Goal: Information Seeking & Learning: Find specific page/section

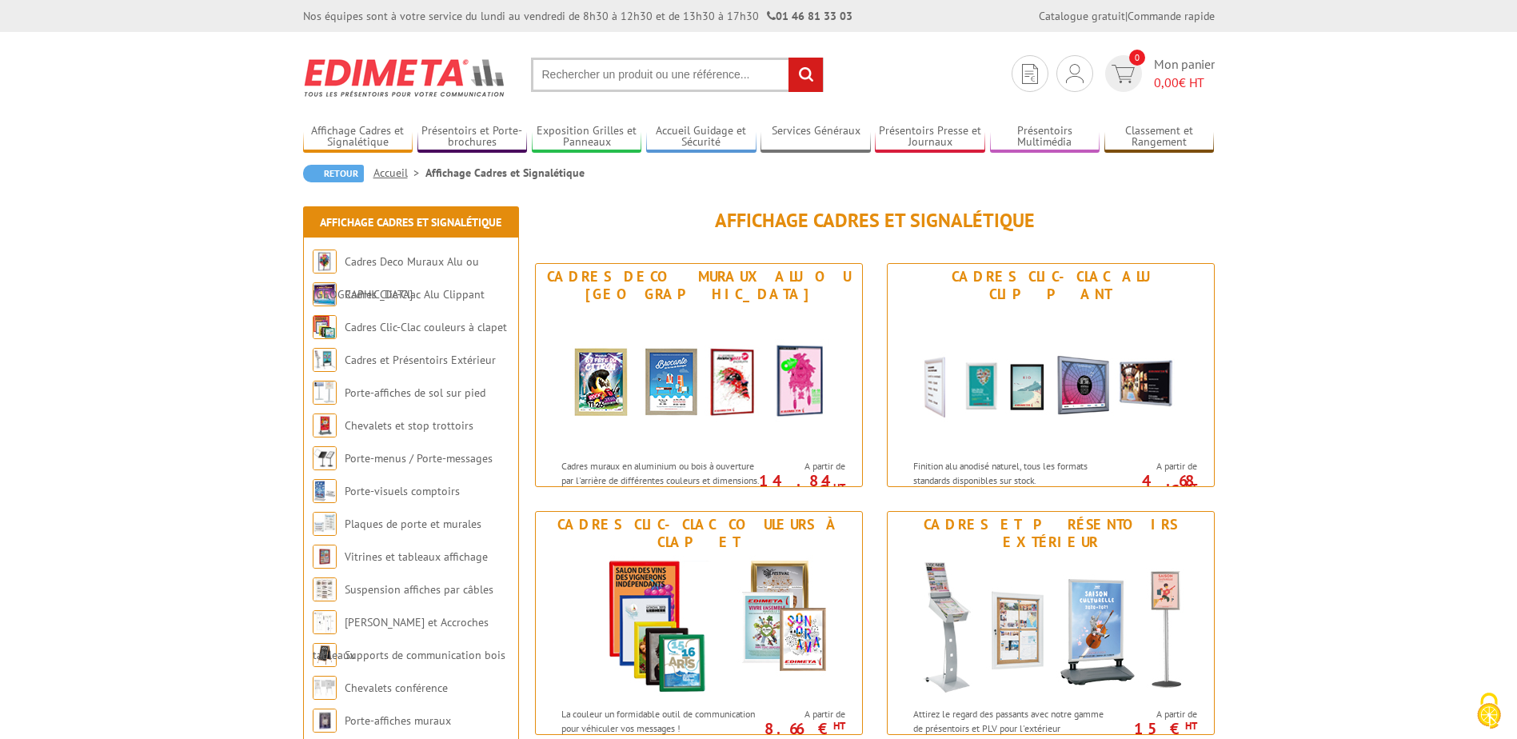
click at [576, 80] on input "text" at bounding box center [677, 75] width 293 height 34
type input "VAC95NB"
click at [789, 58] on input "rechercher" at bounding box center [806, 75] width 34 height 34
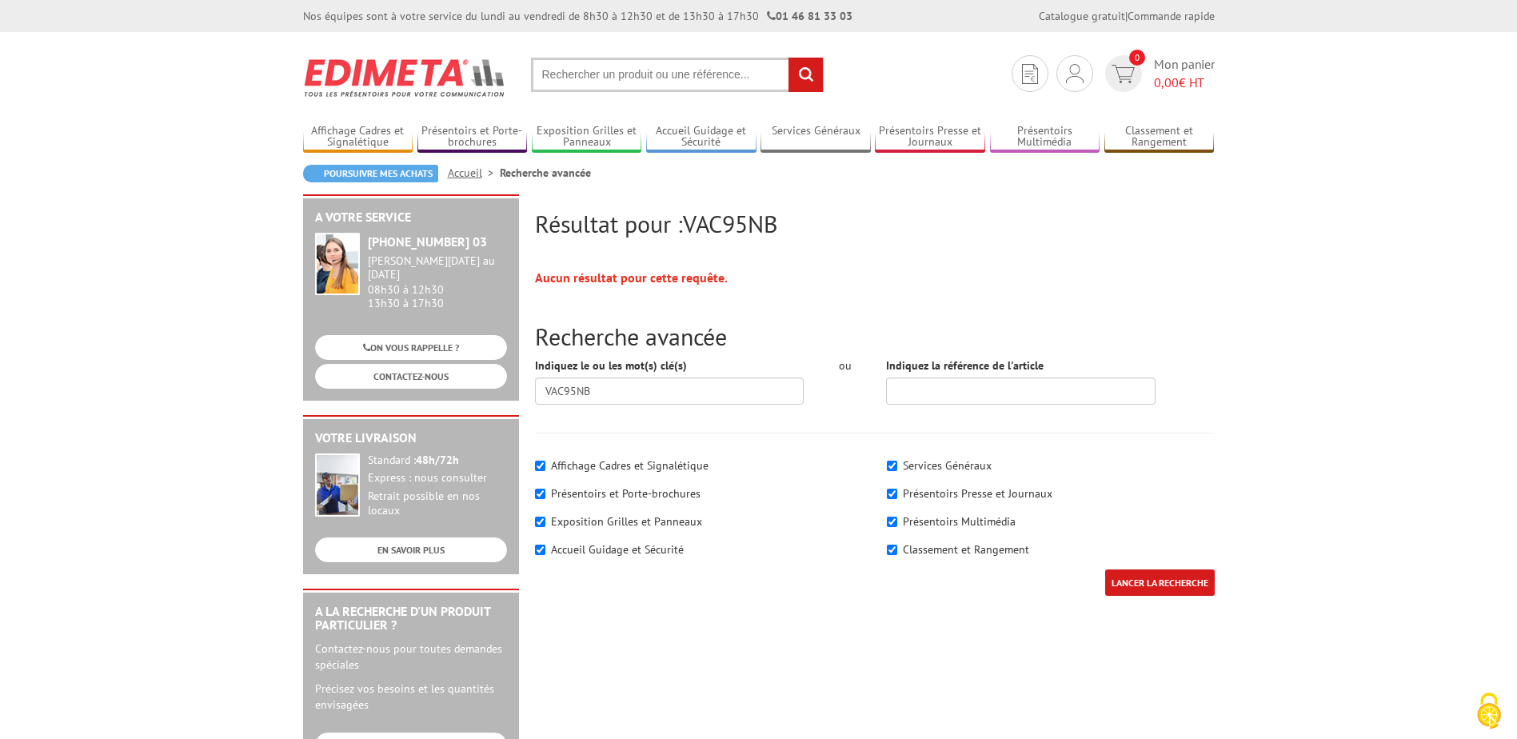
click at [586, 74] on input "text" at bounding box center [677, 75] width 293 height 34
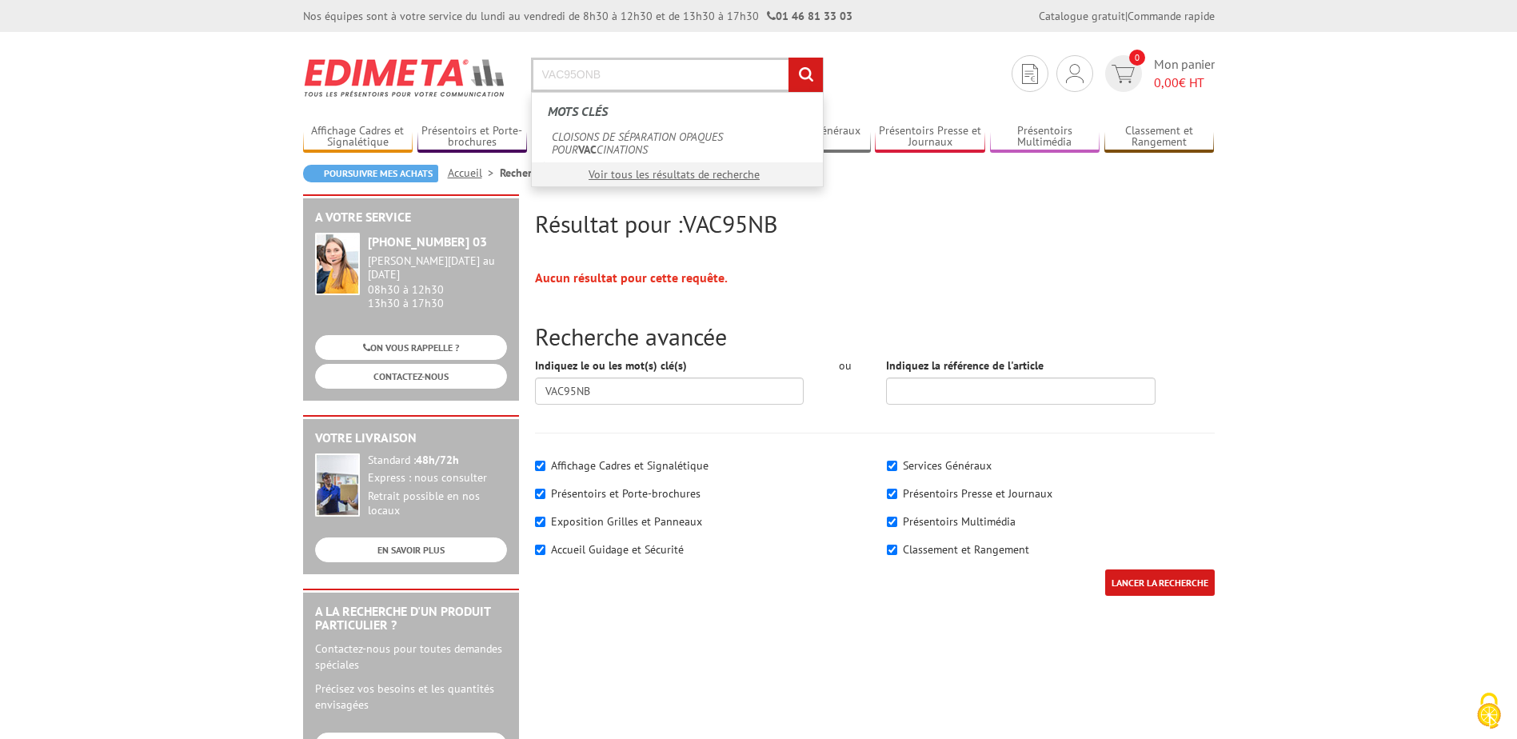
type input "VAC95ONB"
click at [789, 58] on input "rechercher" at bounding box center [806, 75] width 34 height 34
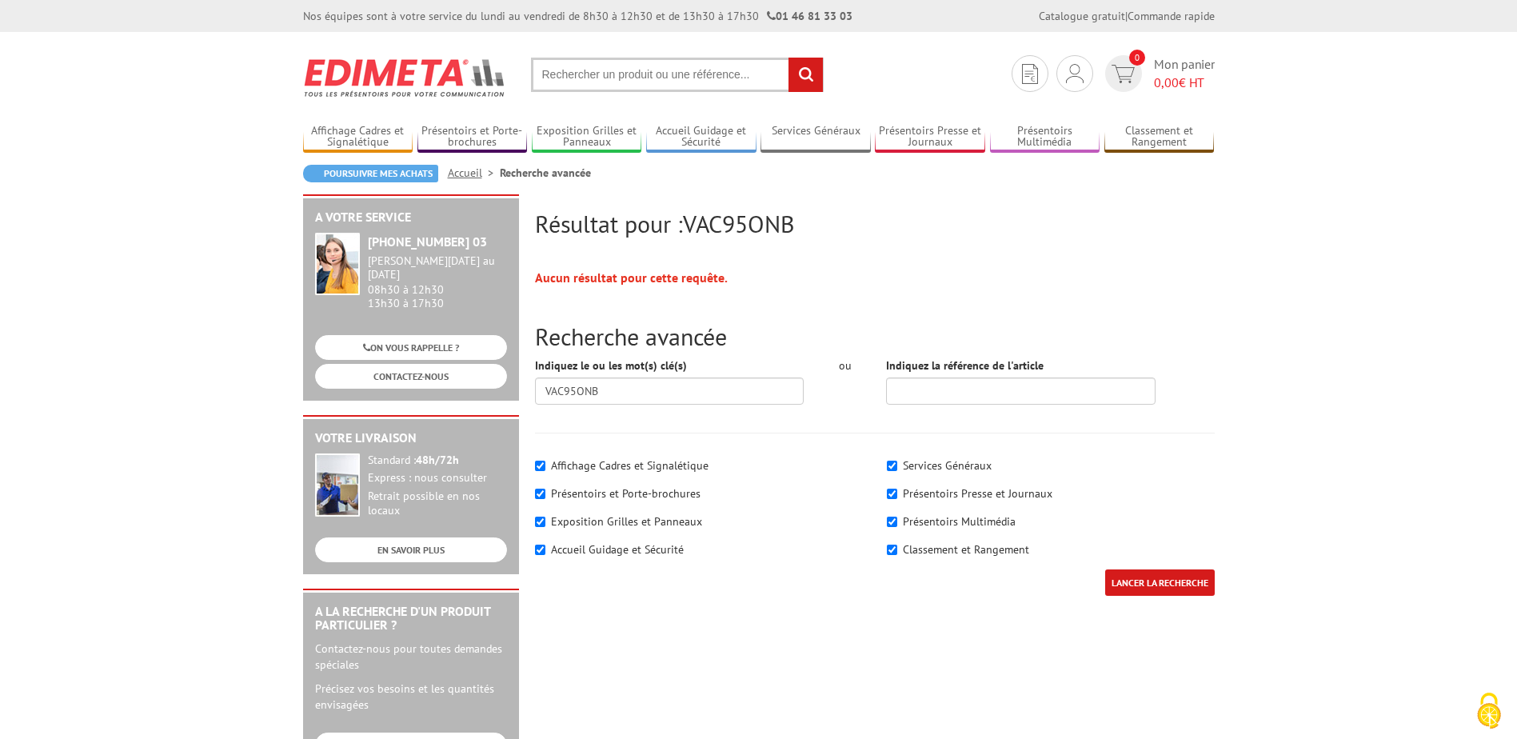
click at [640, 69] on input "text" at bounding box center [677, 75] width 293 height 34
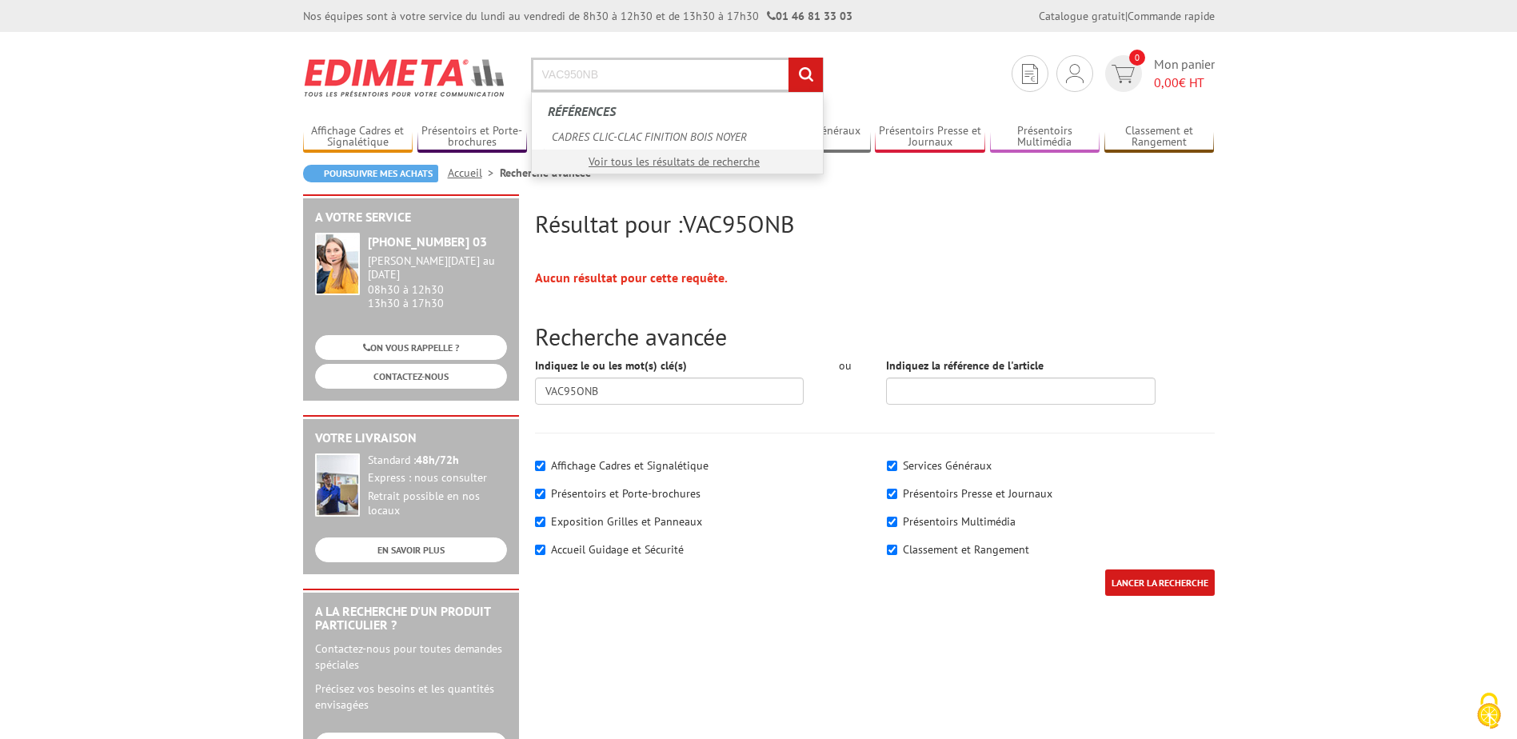
type input "VAC950NB"
click at [789, 58] on input "rechercher" at bounding box center [806, 75] width 34 height 34
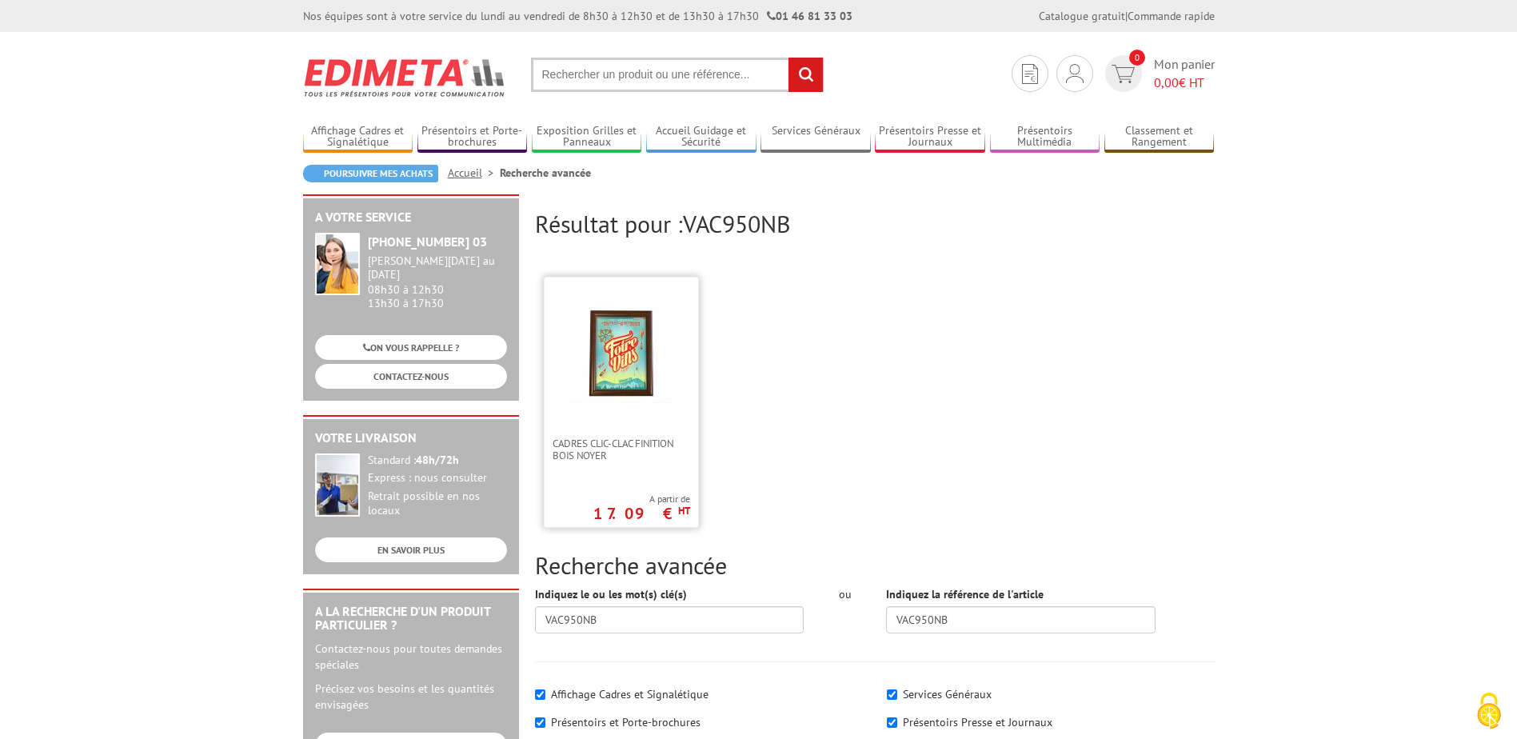
click at [598, 324] on img at bounding box center [621, 353] width 104 height 104
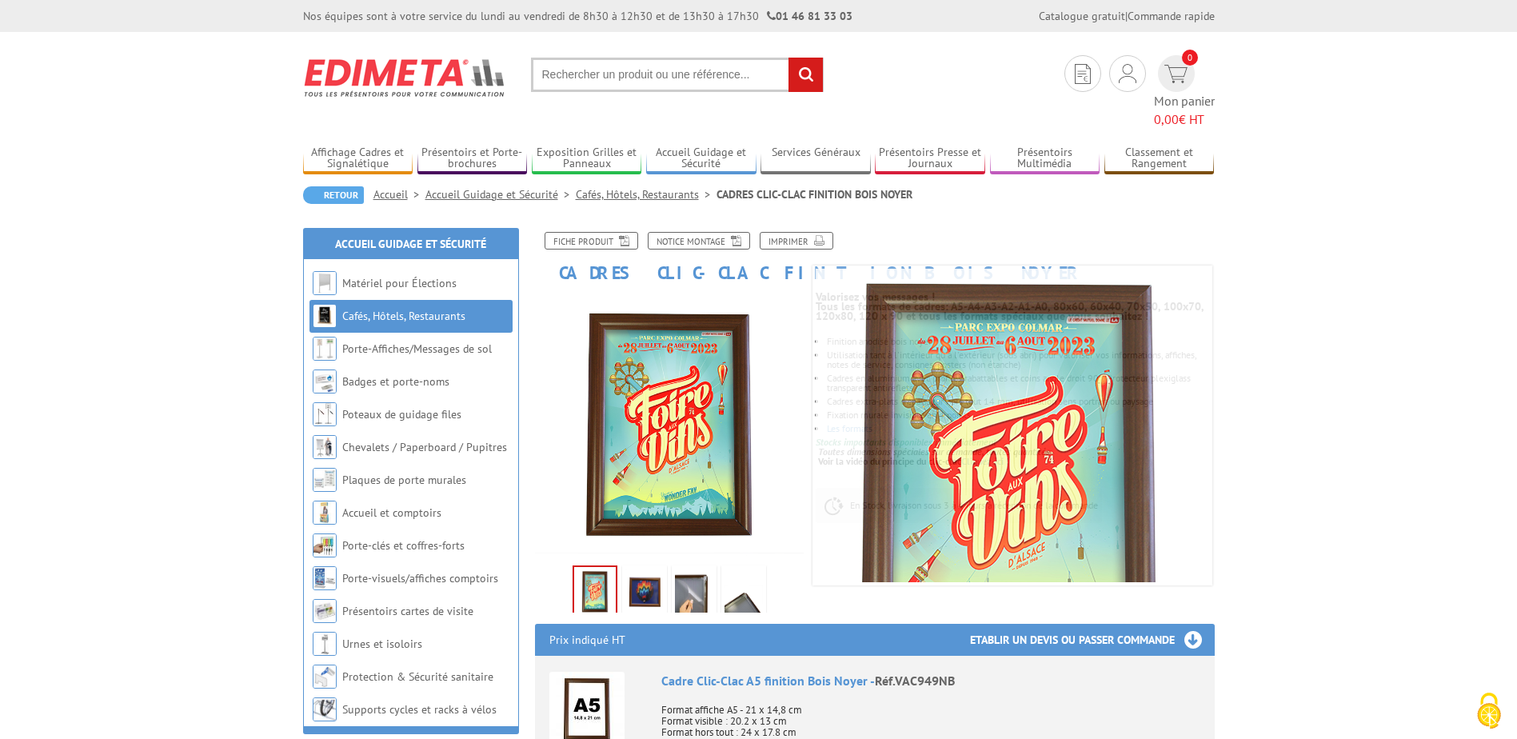
click at [611, 77] on input "text" at bounding box center [677, 75] width 293 height 34
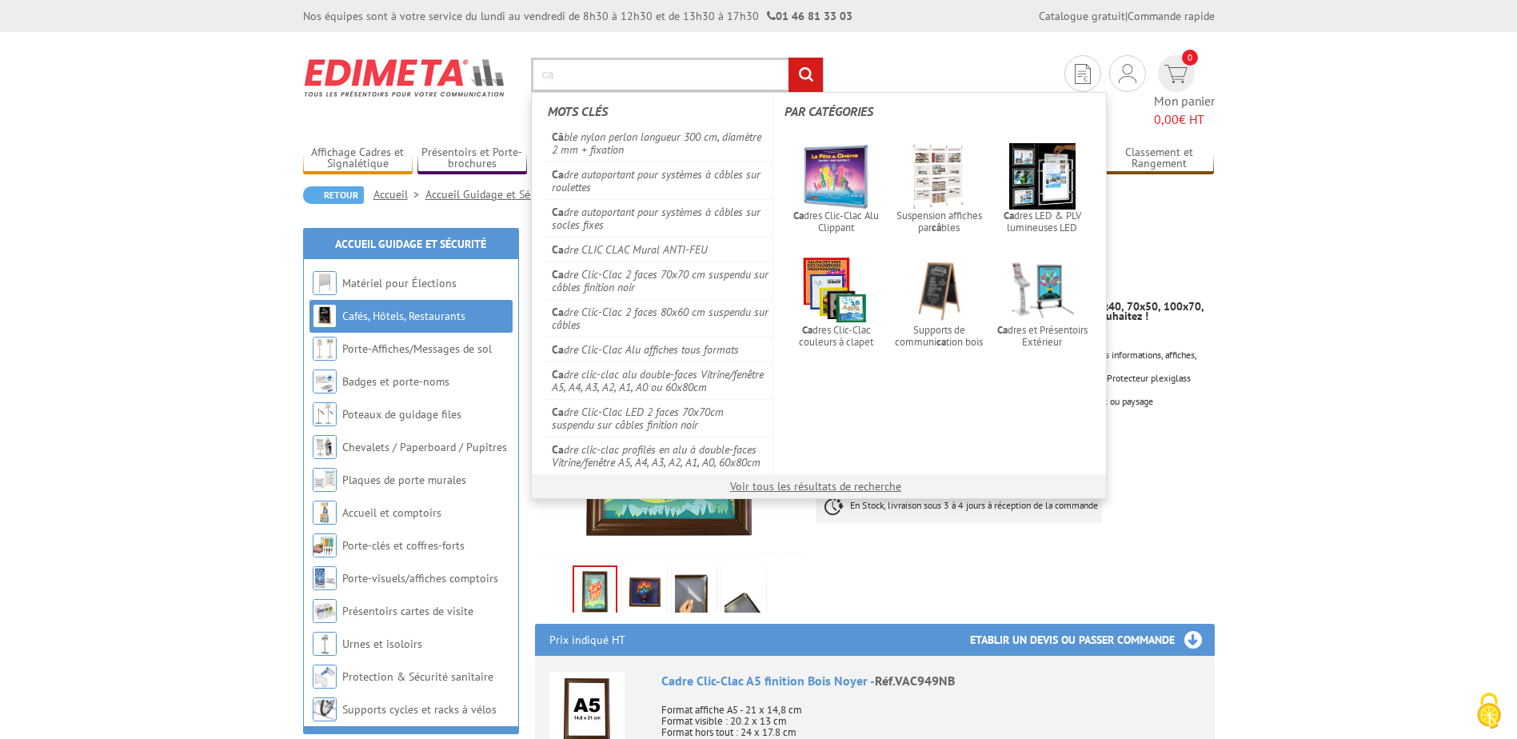
drag, startPoint x: 589, startPoint y: 71, endPoint x: 571, endPoint y: 61, distance: 21.1
click at [589, 71] on input "ca" at bounding box center [677, 75] width 293 height 34
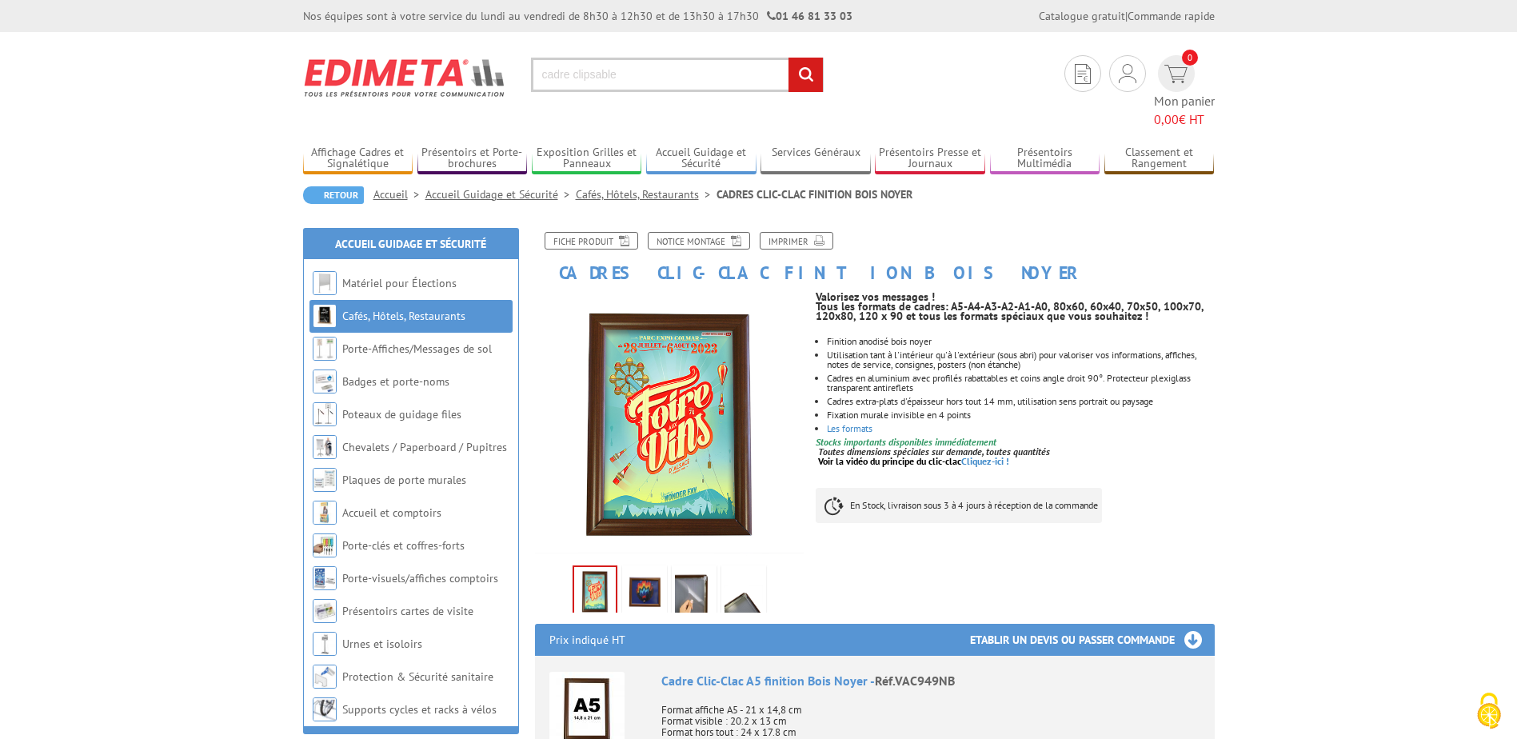
type input "cadre clipsable"
click at [789, 58] on input "rechercher" at bounding box center [806, 75] width 34 height 34
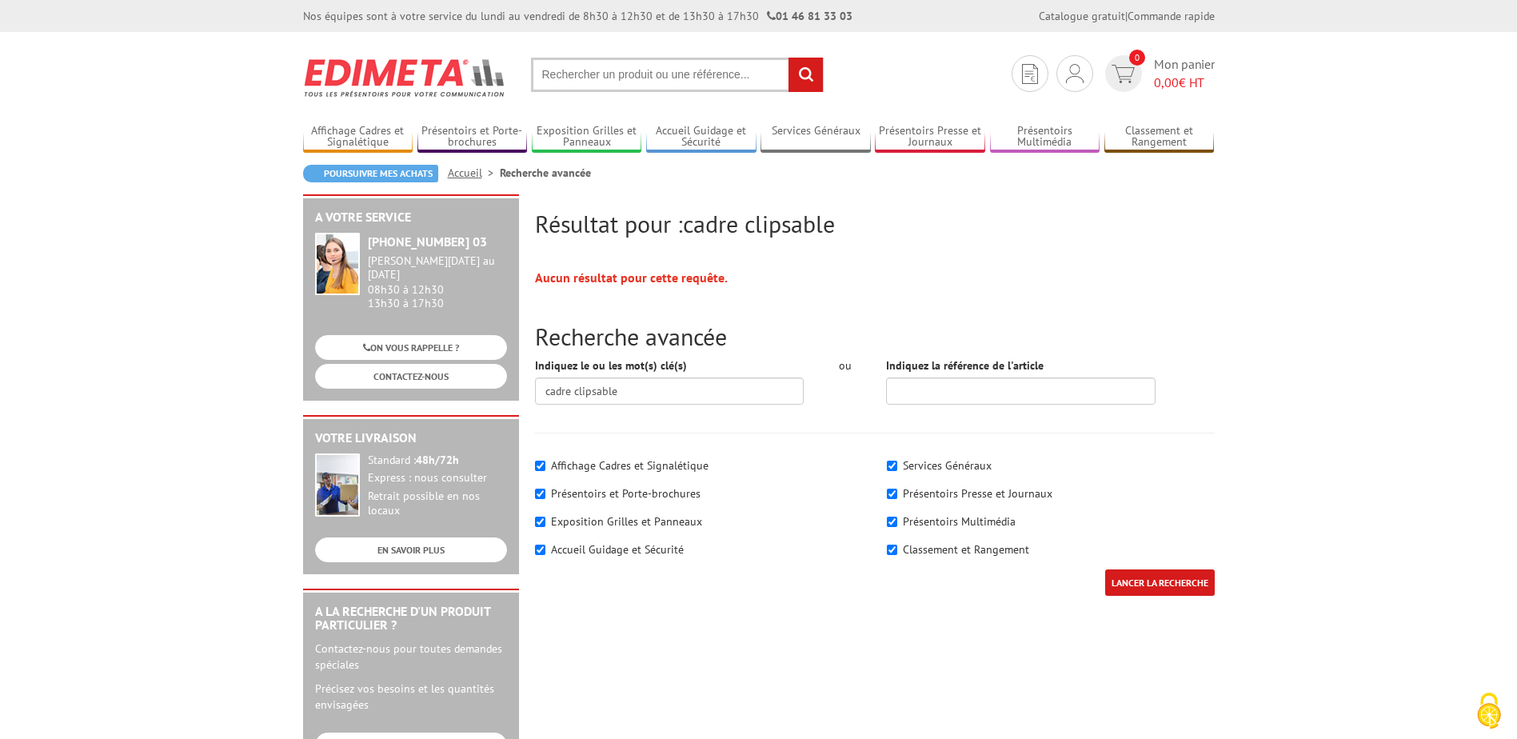
click at [620, 82] on input "text" at bounding box center [677, 75] width 293 height 34
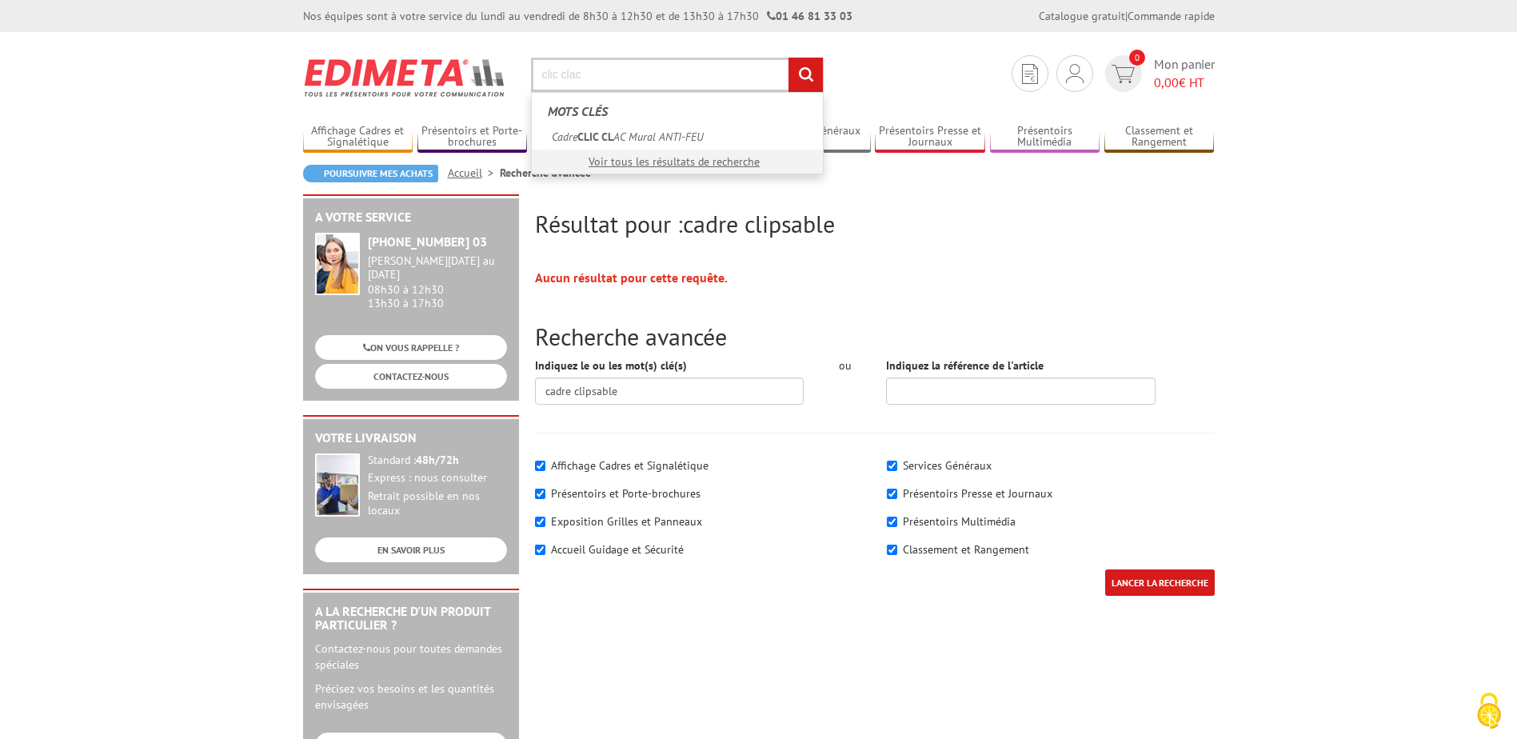
type input "clic clac"
click at [789, 58] on input "rechercher" at bounding box center [806, 75] width 34 height 34
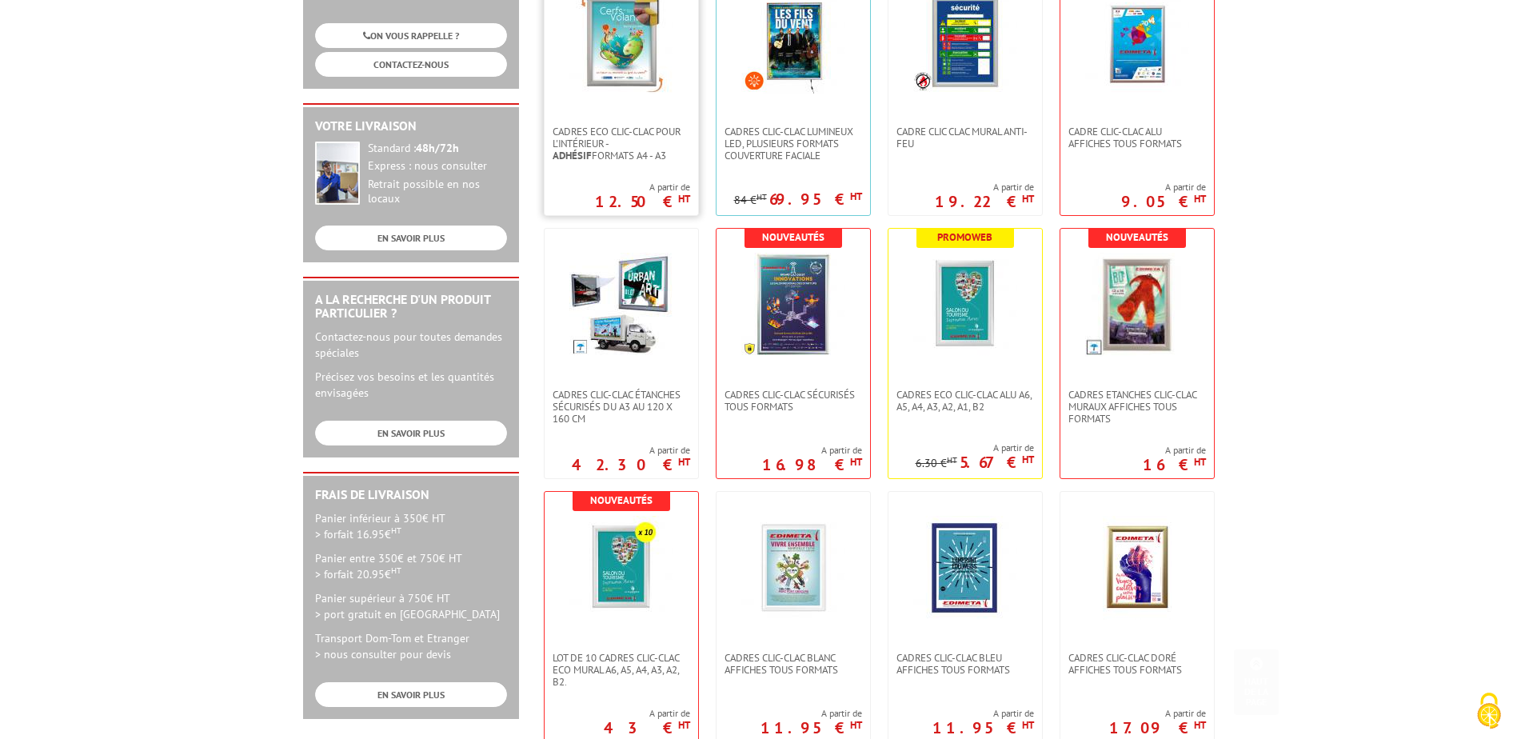
scroll to position [320, 0]
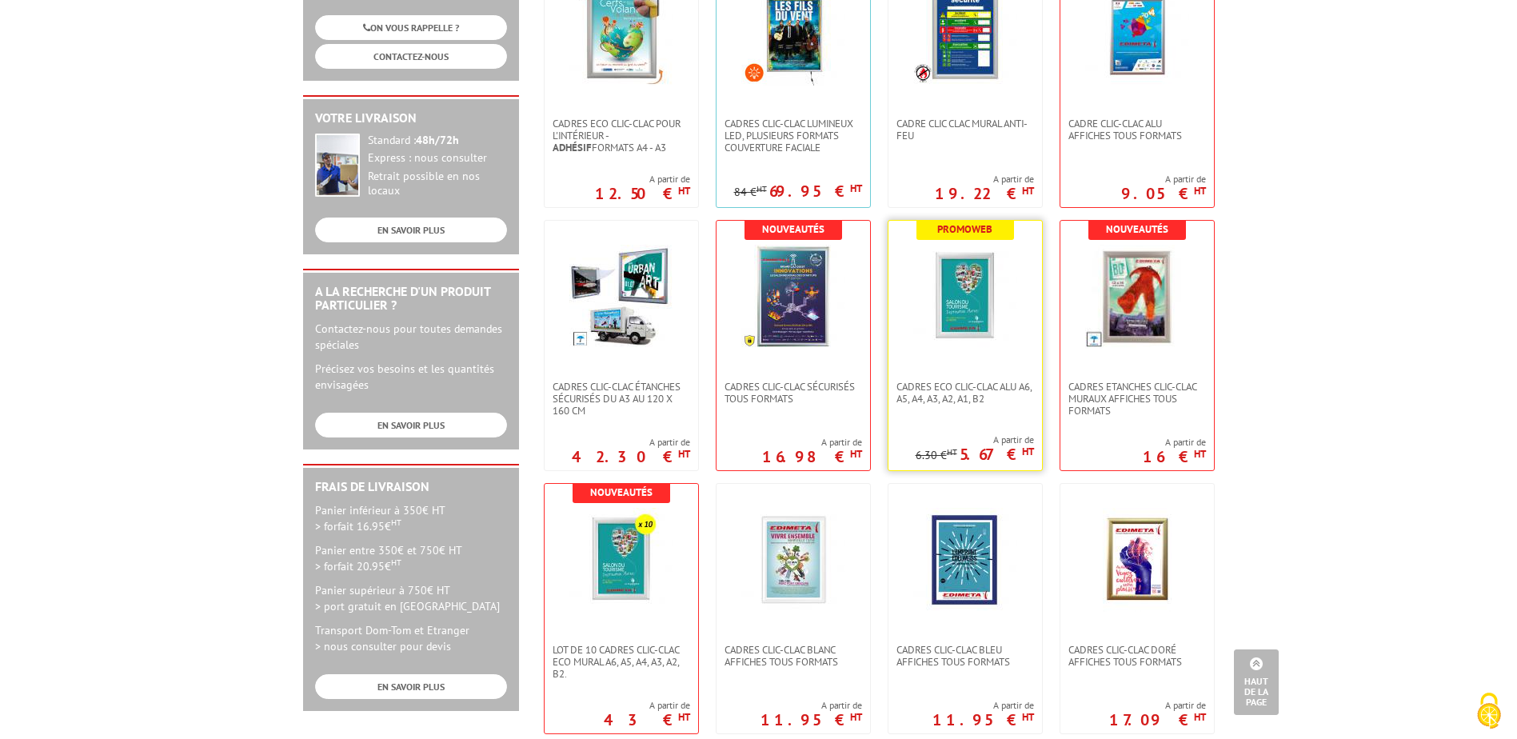
click at [976, 339] on img at bounding box center [965, 297] width 104 height 104
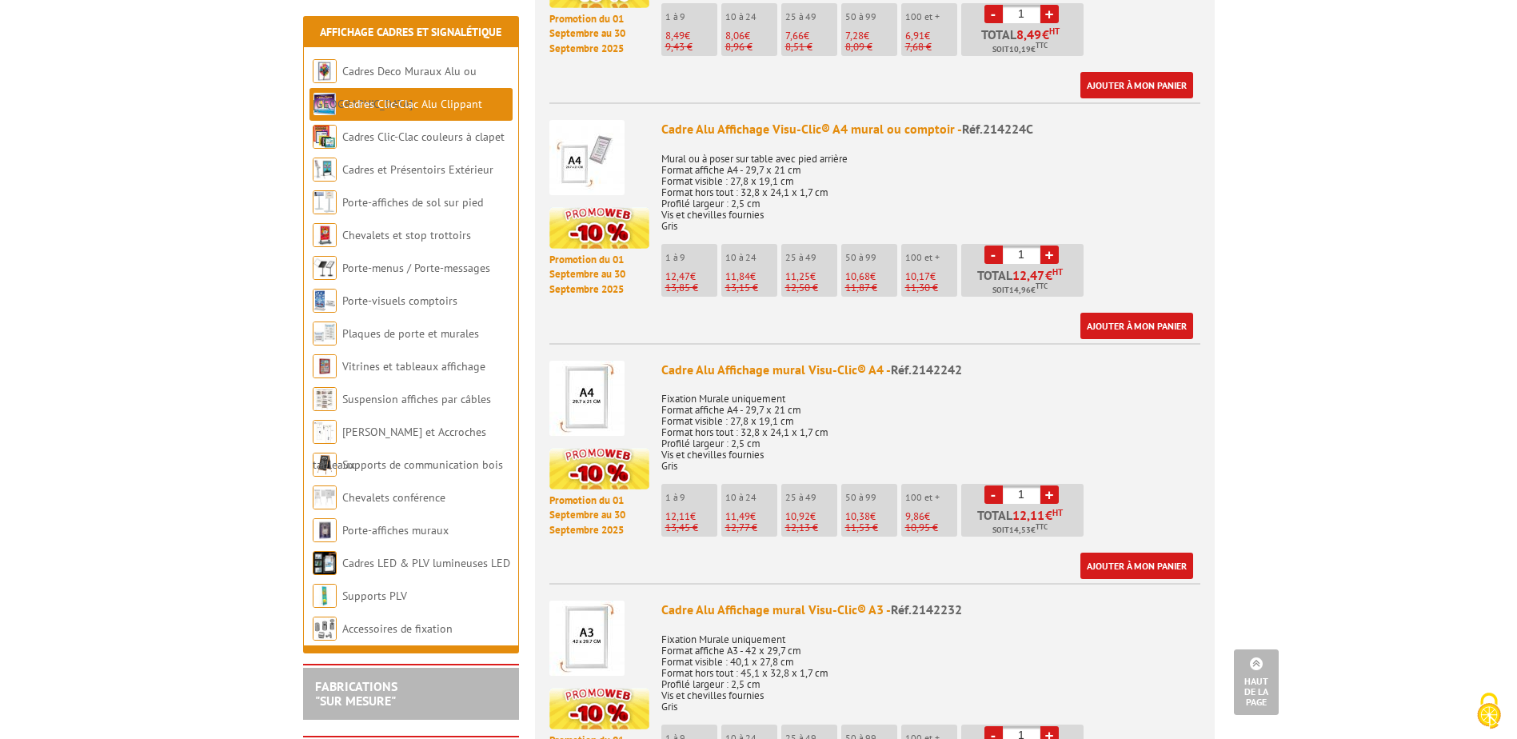
scroll to position [1040, 0]
